Goal: Navigation & Orientation: Find specific page/section

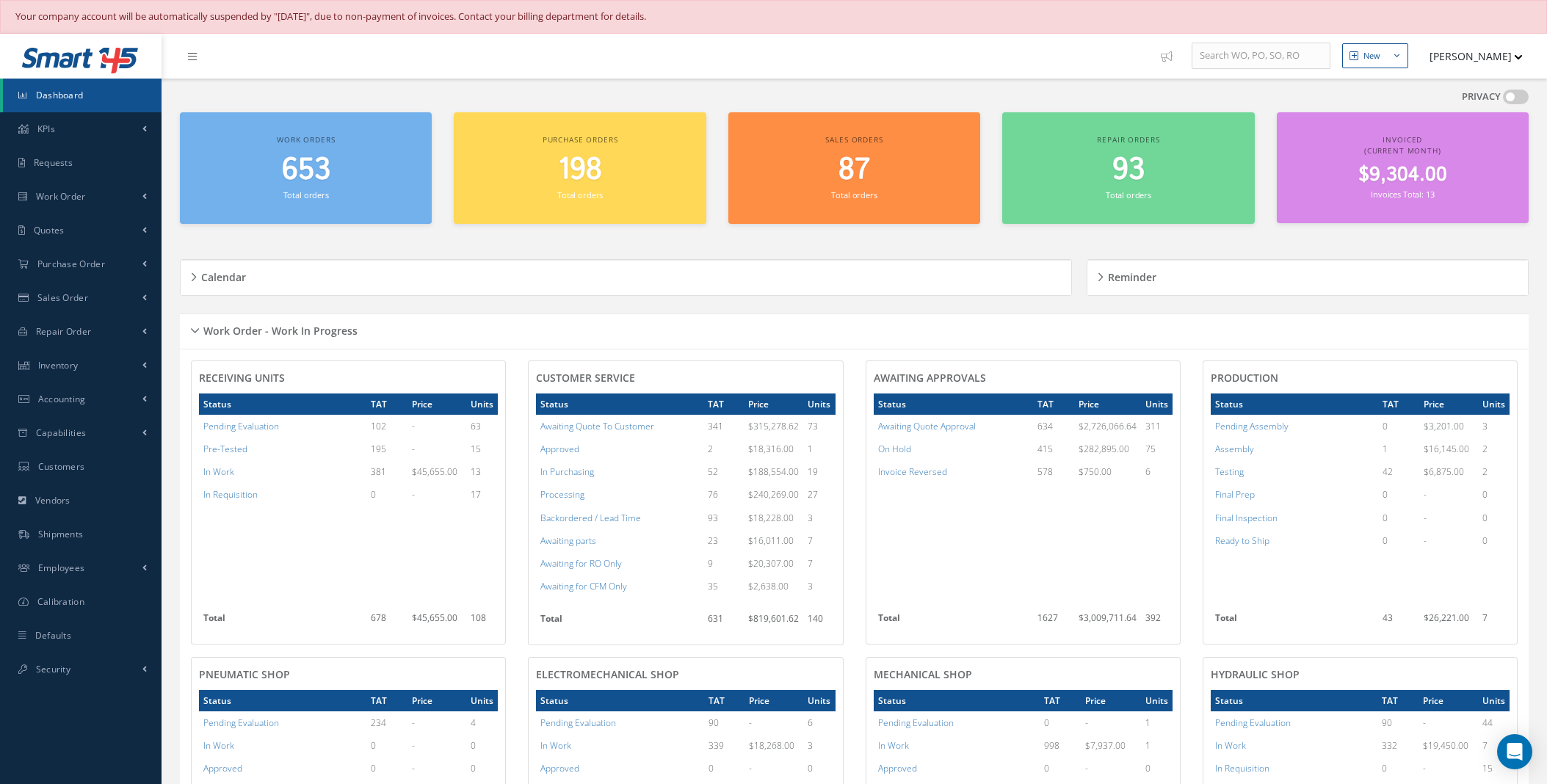
drag, startPoint x: 0, startPoint y: 0, endPoint x: 38, endPoint y: 97, distance: 104.2
click at [38, 97] on span "Dashboard" at bounding box center [60, 94] width 47 height 12
click at [74, 89] on span "Dashboard" at bounding box center [60, 94] width 47 height 12
